Goal: Information Seeking & Learning: Learn about a topic

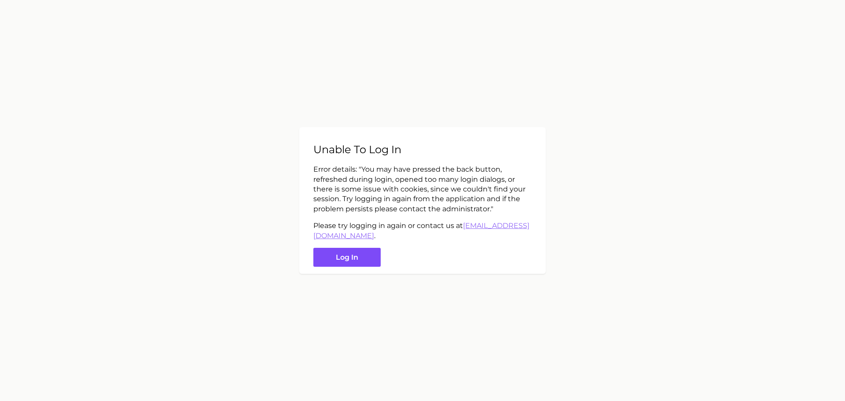
click at [334, 264] on button "Log in" at bounding box center [346, 257] width 67 height 19
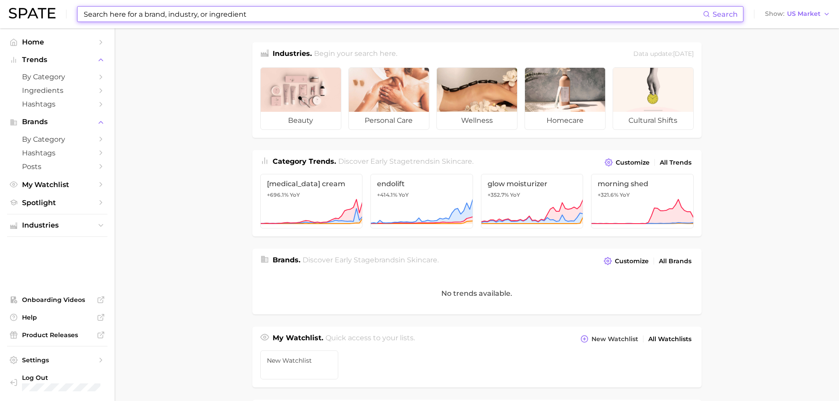
click at [225, 14] on input at bounding box center [393, 14] width 620 height 15
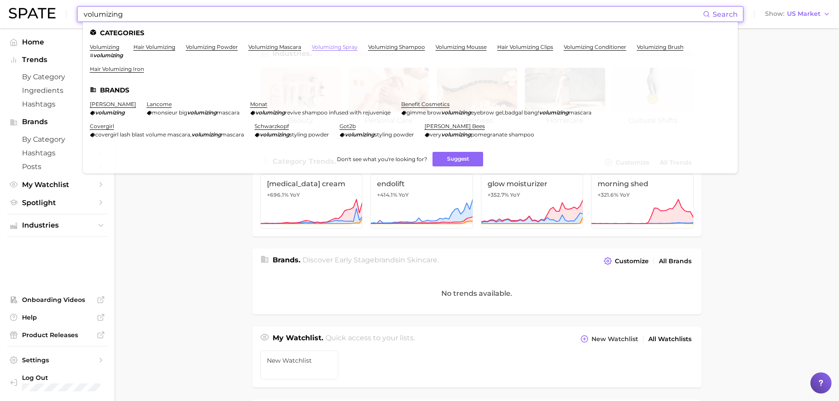
type input "volumizing"
click at [321, 46] on link "volumizing spray" at bounding box center [335, 47] width 46 height 7
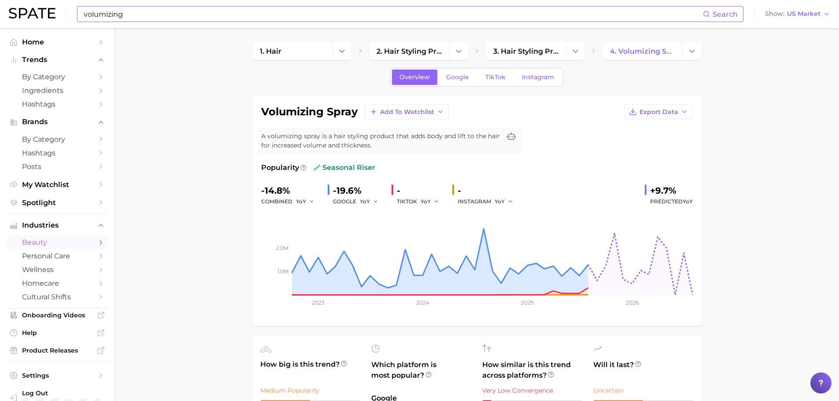
click at [165, 14] on input "volumizing" at bounding box center [393, 14] width 620 height 15
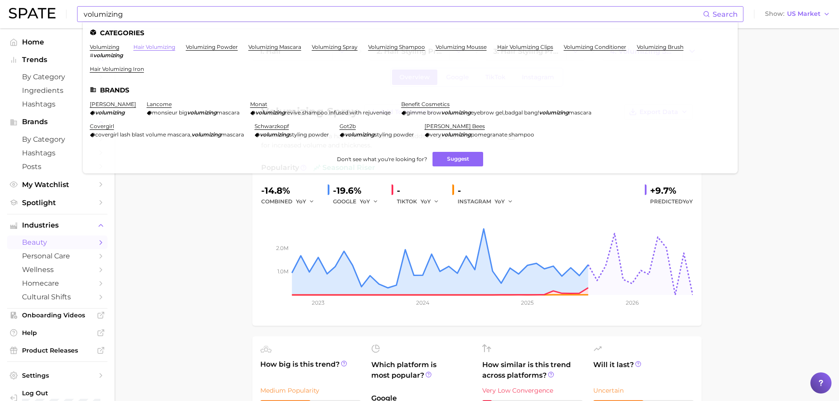
click at [154, 44] on link "hair volumizing" at bounding box center [154, 47] width 42 height 7
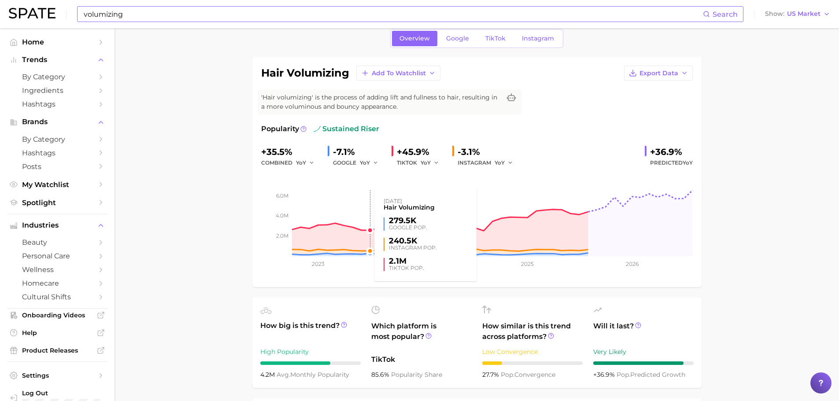
scroll to position [88, 0]
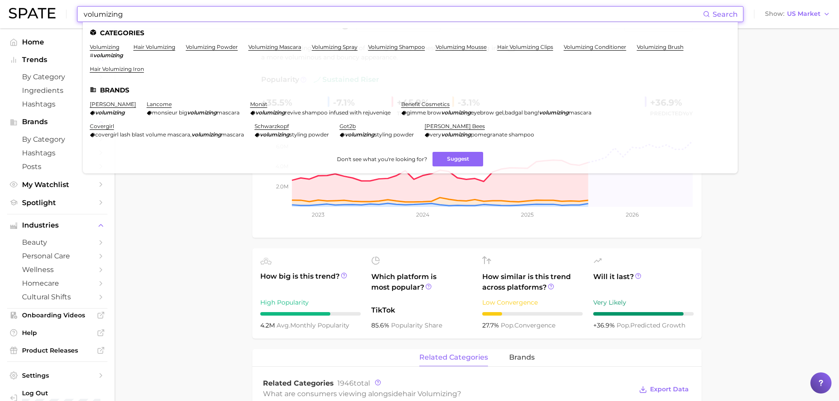
drag, startPoint x: 336, startPoint y: 13, endPoint x: 39, endPoint y: 19, distance: 296.8
click at [39, 19] on div "volumizing Search Categories volumizing # volumizing hair volumizing volumizing…" at bounding box center [419, 14] width 821 height 28
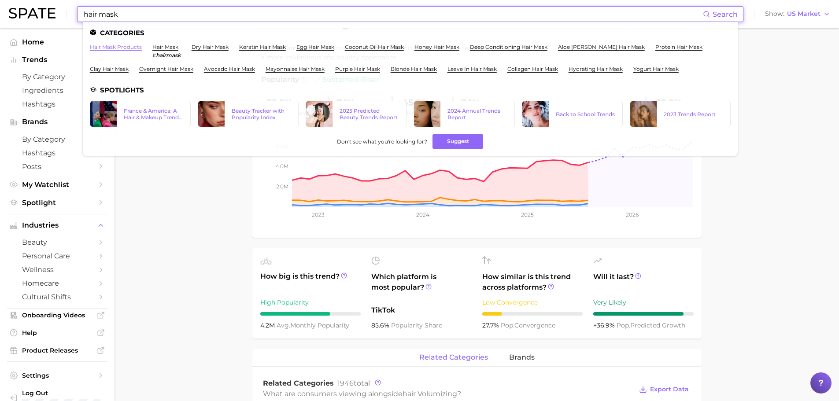
type input "hair mask"
click at [116, 45] on link "hair mask products" at bounding box center [116, 47] width 52 height 7
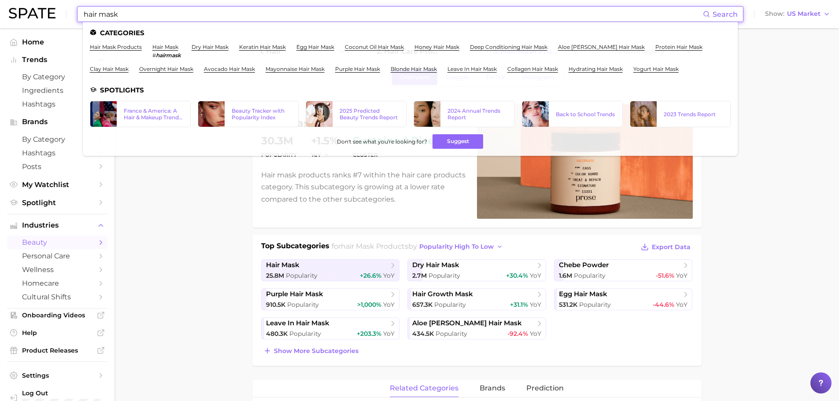
drag, startPoint x: 206, startPoint y: 16, endPoint x: 55, endPoint y: 9, distance: 152.1
click at [54, 11] on div "hair mask Search Categories hair mask products hair mask # hairmask dry hair ma…" at bounding box center [419, 14] width 821 height 28
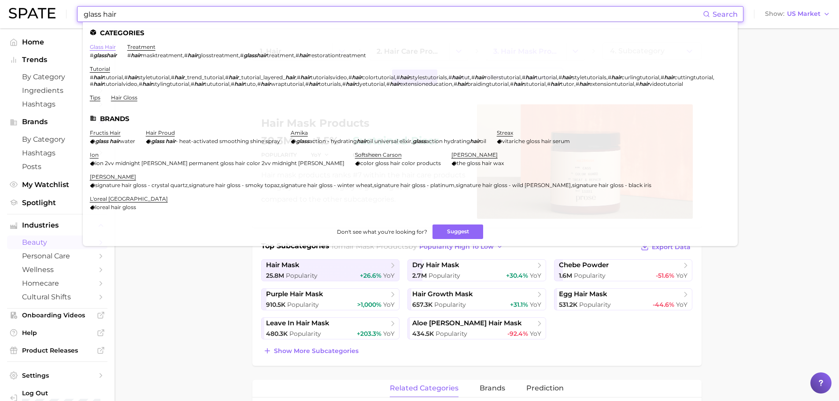
type input "glass hair"
click at [99, 48] on link "glass hair" at bounding box center [103, 47] width 26 height 7
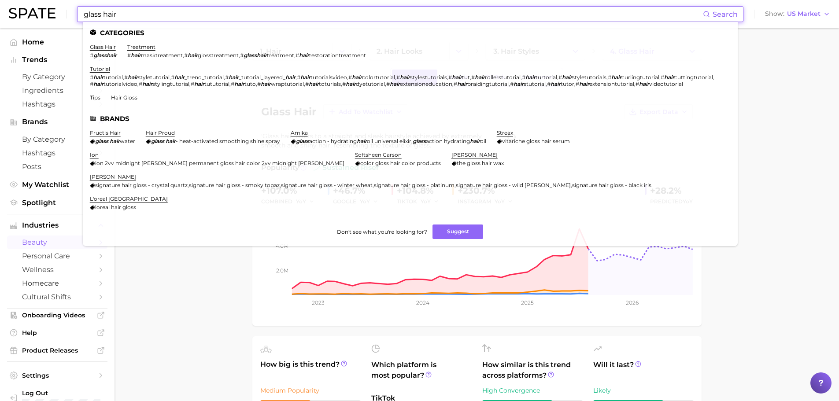
drag, startPoint x: 154, startPoint y: 19, endPoint x: 26, endPoint y: 3, distance: 128.2
click at [26, 3] on div "glass hair Search Categories glass hair # glasshair treatment # hair masktreatm…" at bounding box center [419, 14] width 821 height 28
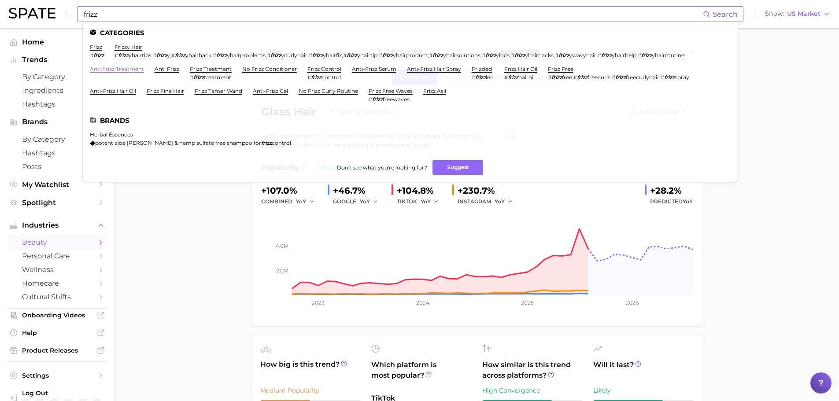
click at [105, 68] on link "anti frizz treatment" at bounding box center [117, 69] width 54 height 7
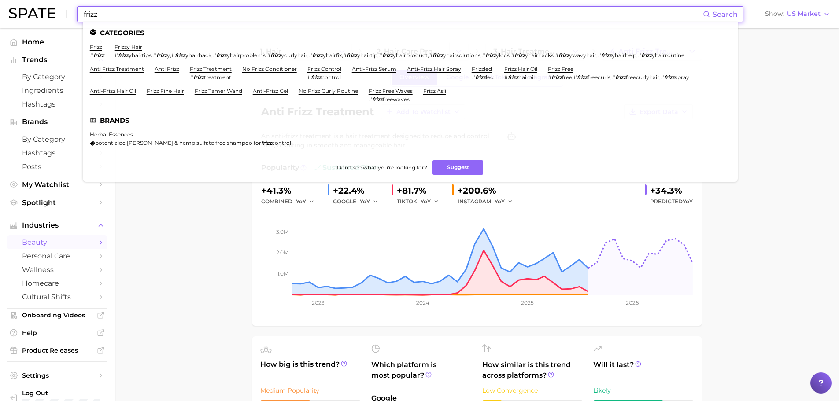
drag, startPoint x: 81, startPoint y: 16, endPoint x: 75, endPoint y: 16, distance: 5.7
click at [75, 16] on div "frizz Search Categories frizz # frizz frizzy hair # frizz yhairtips , # frizz y…" at bounding box center [419, 14] width 821 height 28
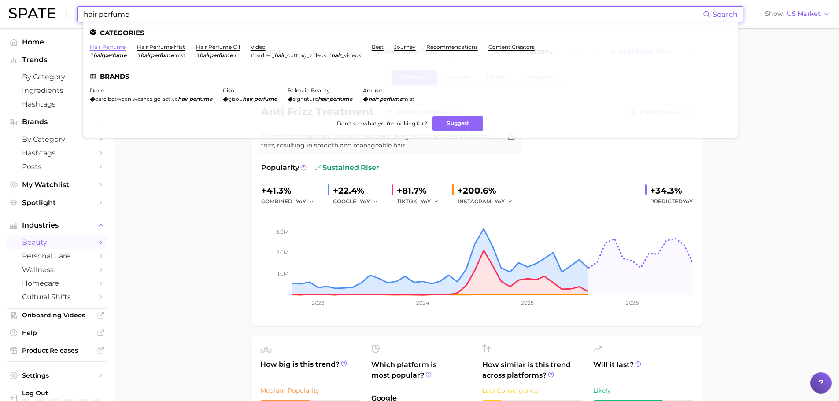
click at [101, 45] on link "hair perfume" at bounding box center [108, 47] width 36 height 7
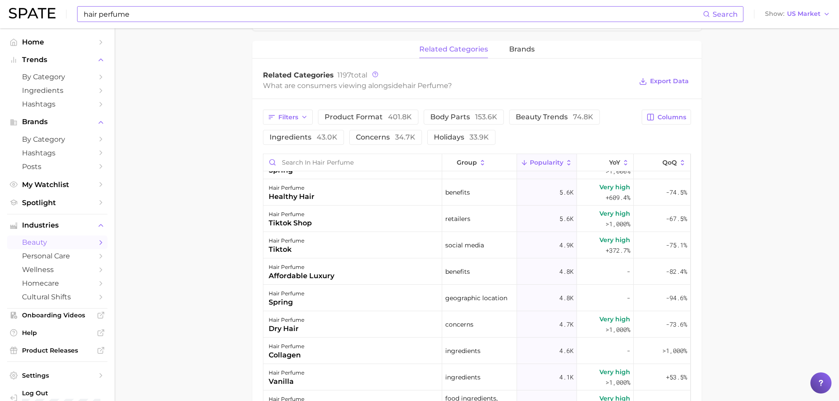
scroll to position [352, 0]
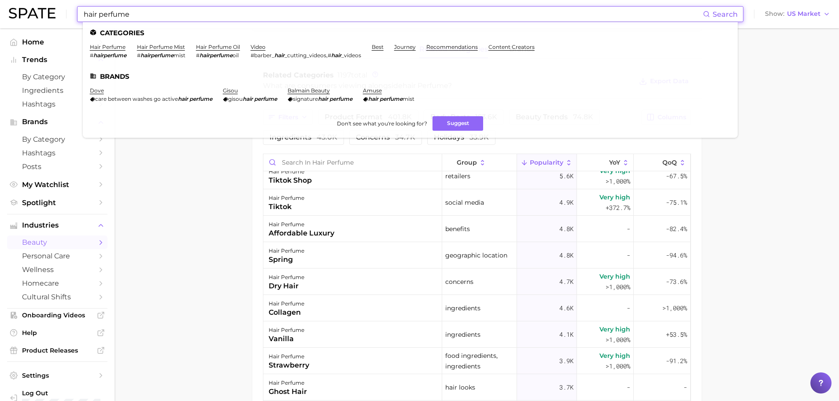
drag, startPoint x: 152, startPoint y: 13, endPoint x: 51, endPoint y: 12, distance: 101.3
click at [51, 12] on div "hair perfume Search Categories hair perfume # hairperfume hair perfume mist # h…" at bounding box center [419, 14] width 821 height 28
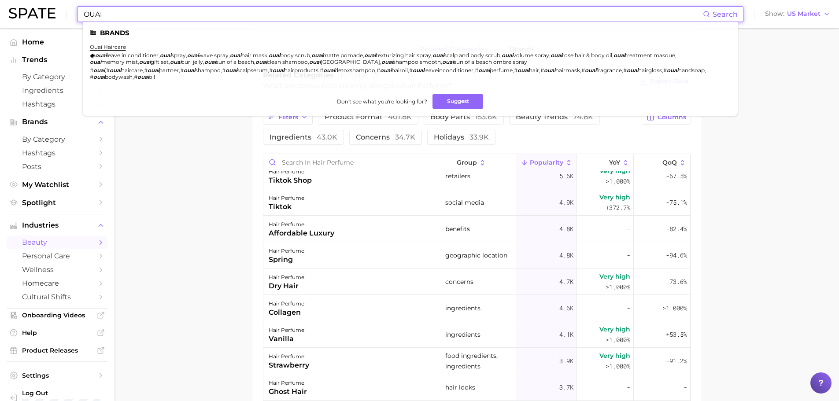
type input "OUAI"
click at [114, 46] on link "ouai haircare" at bounding box center [108, 47] width 36 height 7
